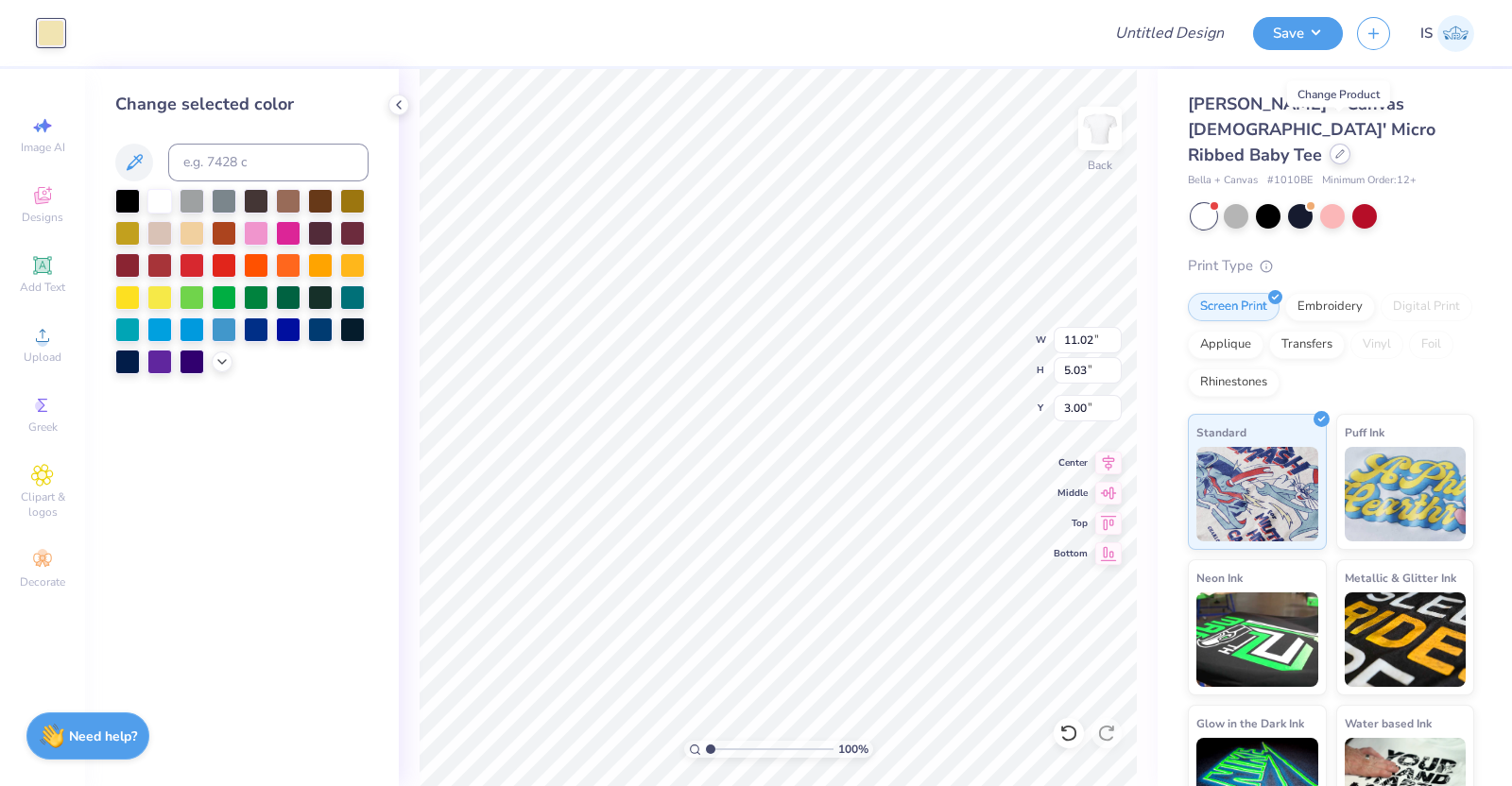
click at [1339, 150] on icon at bounding box center [1341, 154] width 9 height 9
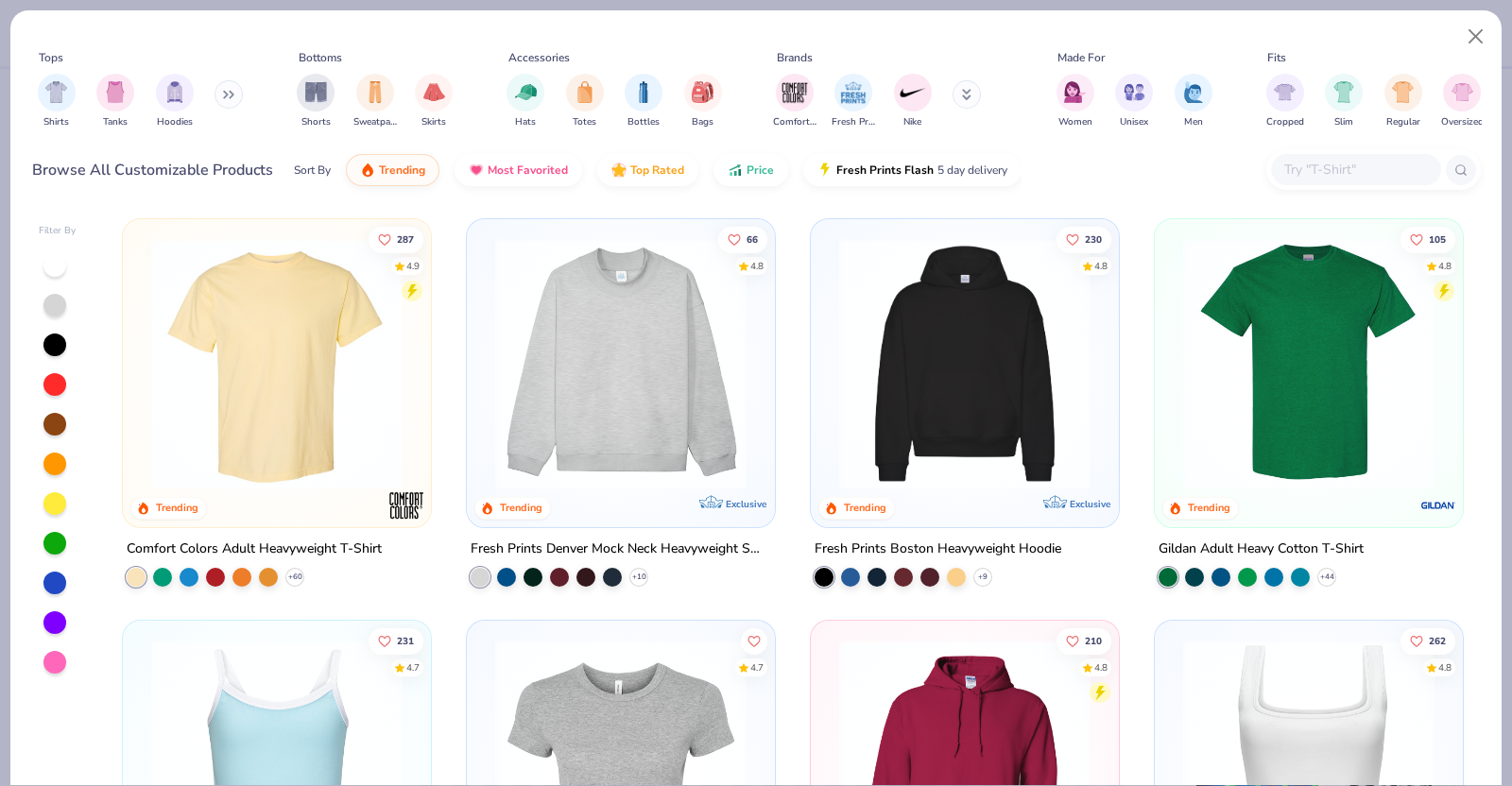
click at [1320, 178] on input "text" at bounding box center [1356, 170] width 146 height 22
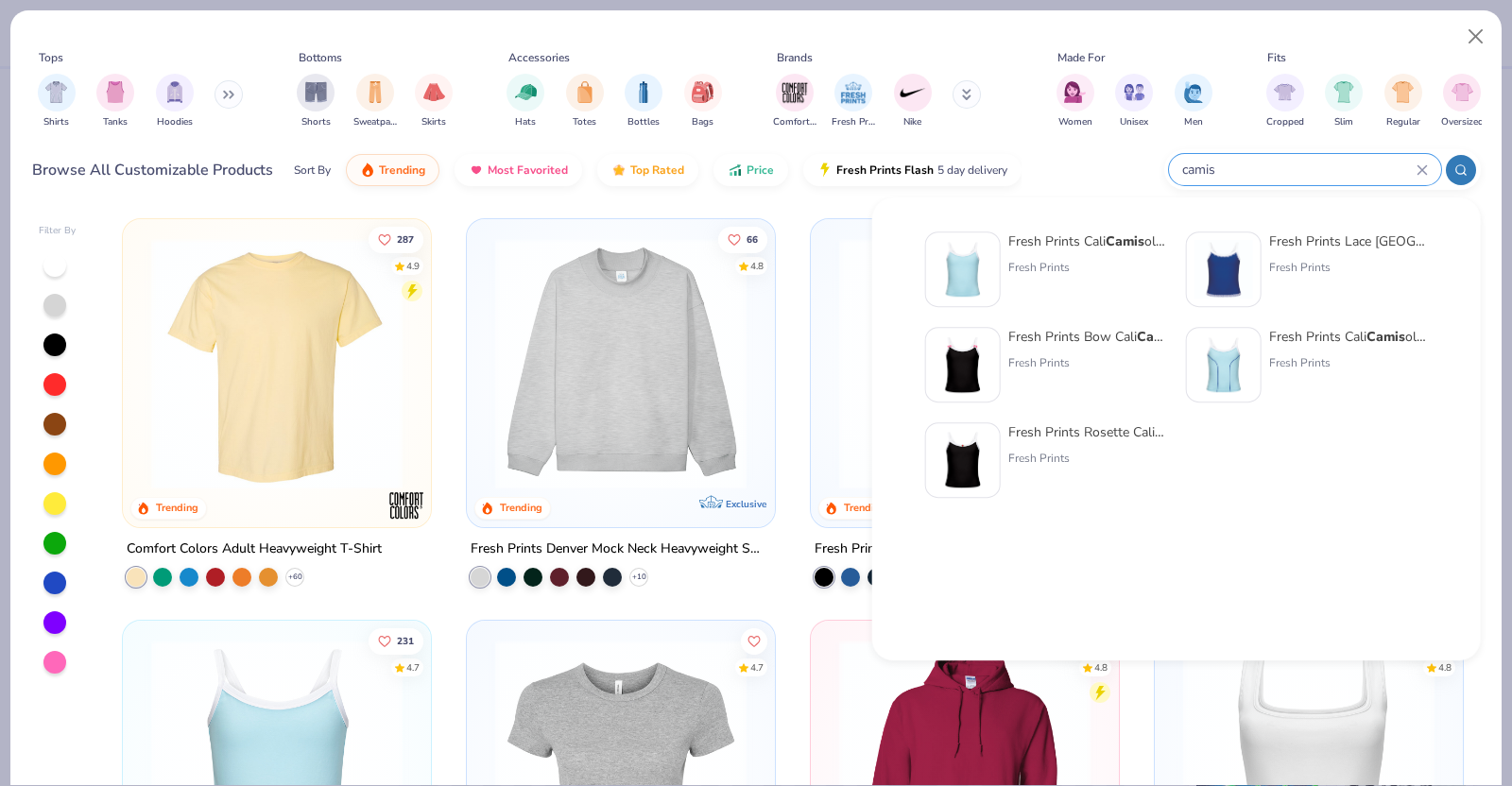
type input "camis"
click at [1104, 243] on div "Fresh Prints Cali Camis ole Top" at bounding box center [1089, 241] width 159 height 20
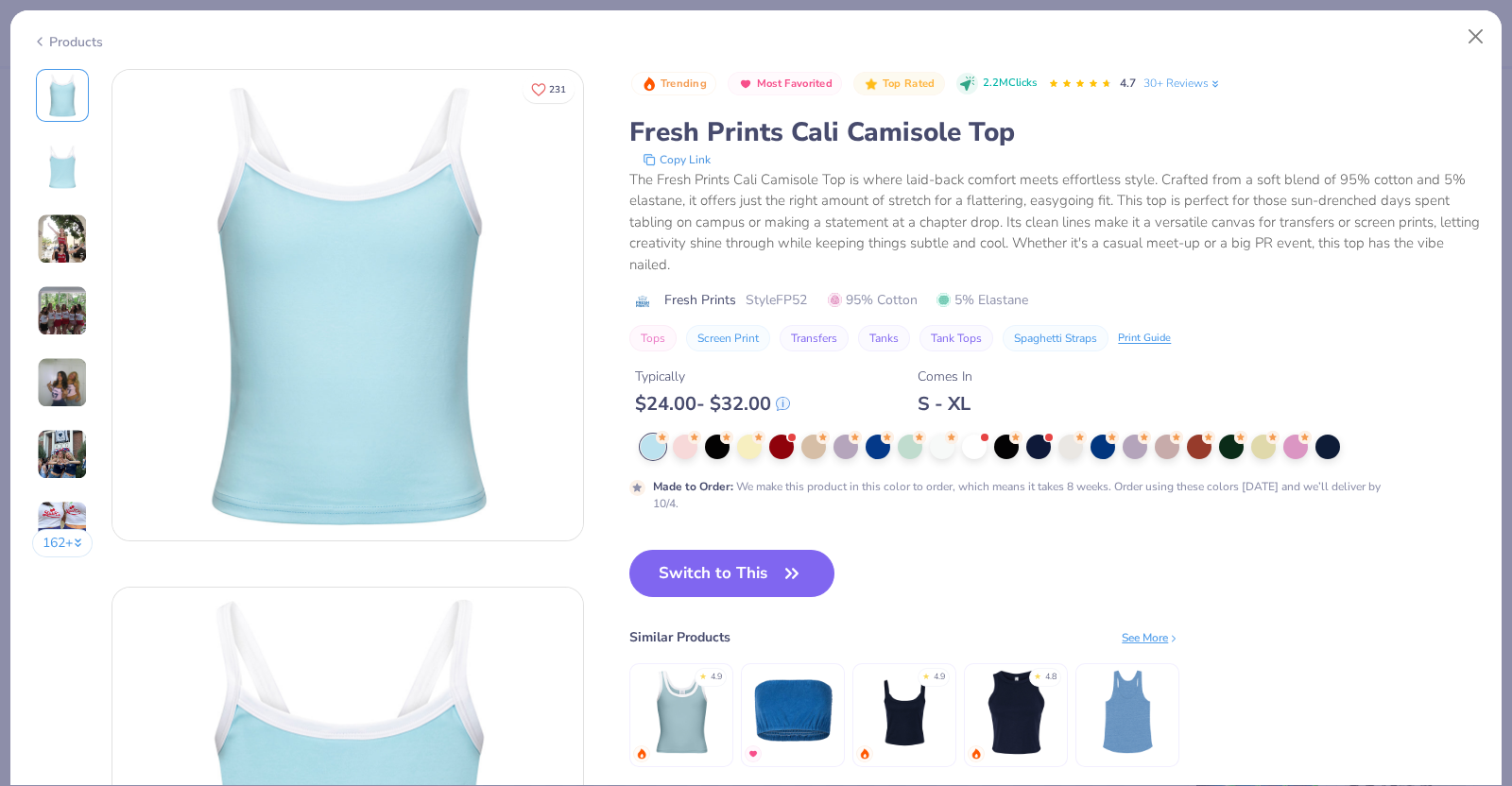
click at [1035, 228] on div "The Fresh Prints Cali Camisole Top is where laid-back comfort meets effortless …" at bounding box center [1055, 223] width 851 height 107
click at [680, 158] on button "Copy Link" at bounding box center [677, 160] width 80 height 19
